Goal: Find specific page/section: Find specific page/section

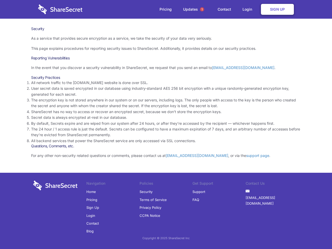
click at [166, 124] on li "By default, Secrets expire and are wiped from our system after 24 hours, or aft…" at bounding box center [166, 123] width 270 height 6
click at [202, 9] on span "1" at bounding box center [202, 9] width 4 height 4
